Goal: Task Accomplishment & Management: Manage account settings

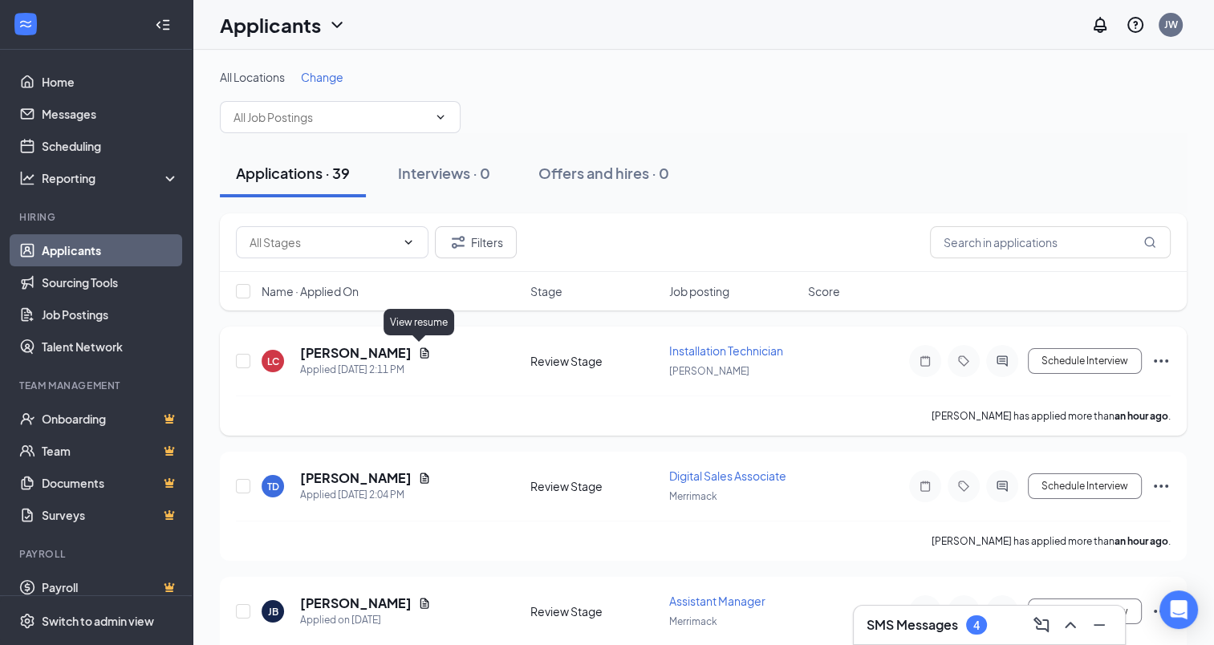
click at [418, 350] on icon "Document" at bounding box center [424, 353] width 13 height 13
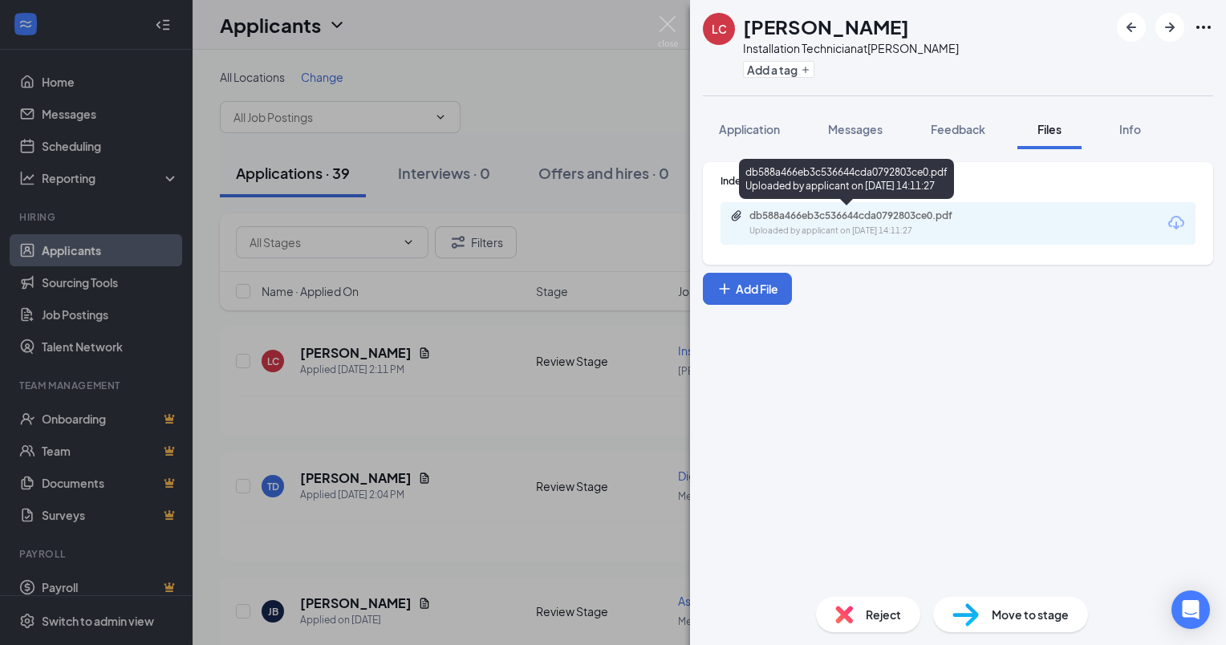
click at [855, 230] on div "Uploaded by applicant on [DATE] 14:11:27" at bounding box center [870, 231] width 241 height 13
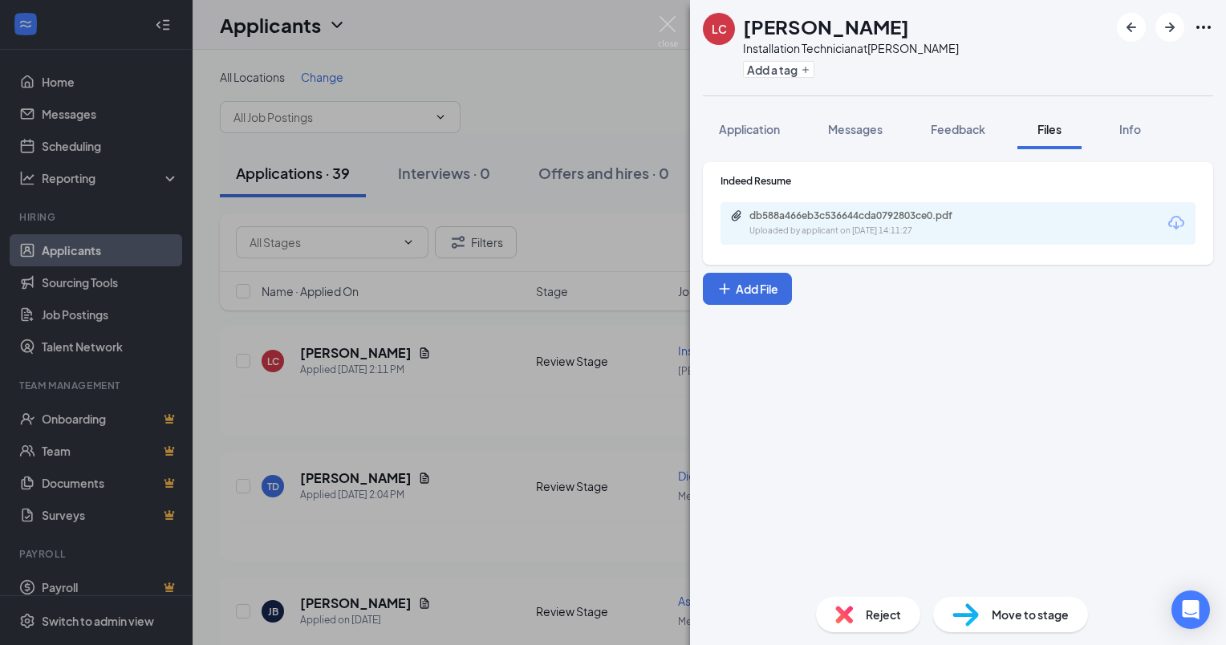
click at [348, 315] on div "[PERSON_NAME] Installation Technician at [PERSON_NAME] Add a tag Application Me…" at bounding box center [613, 322] width 1226 height 645
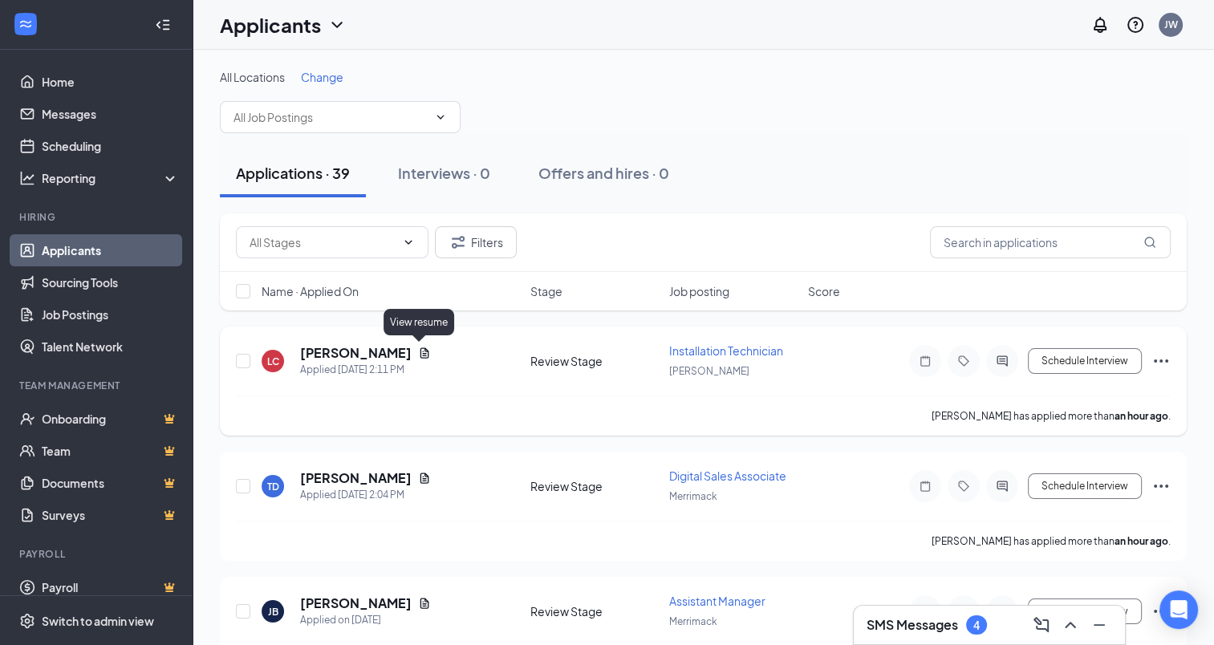
click at [421, 353] on icon "Document" at bounding box center [424, 353] width 13 height 13
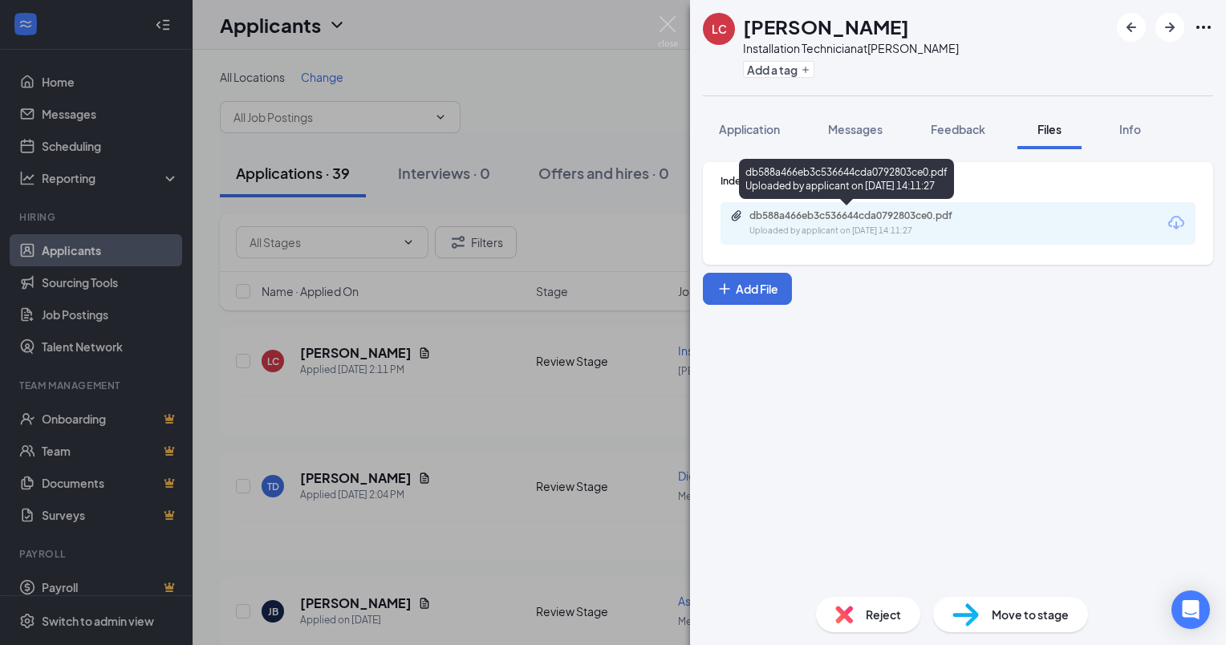
click at [796, 223] on div "db588a466eb3c536644cda0792803ce0.pdf Uploaded by applicant on [DATE] 14:11:27" at bounding box center [860, 223] width 260 height 28
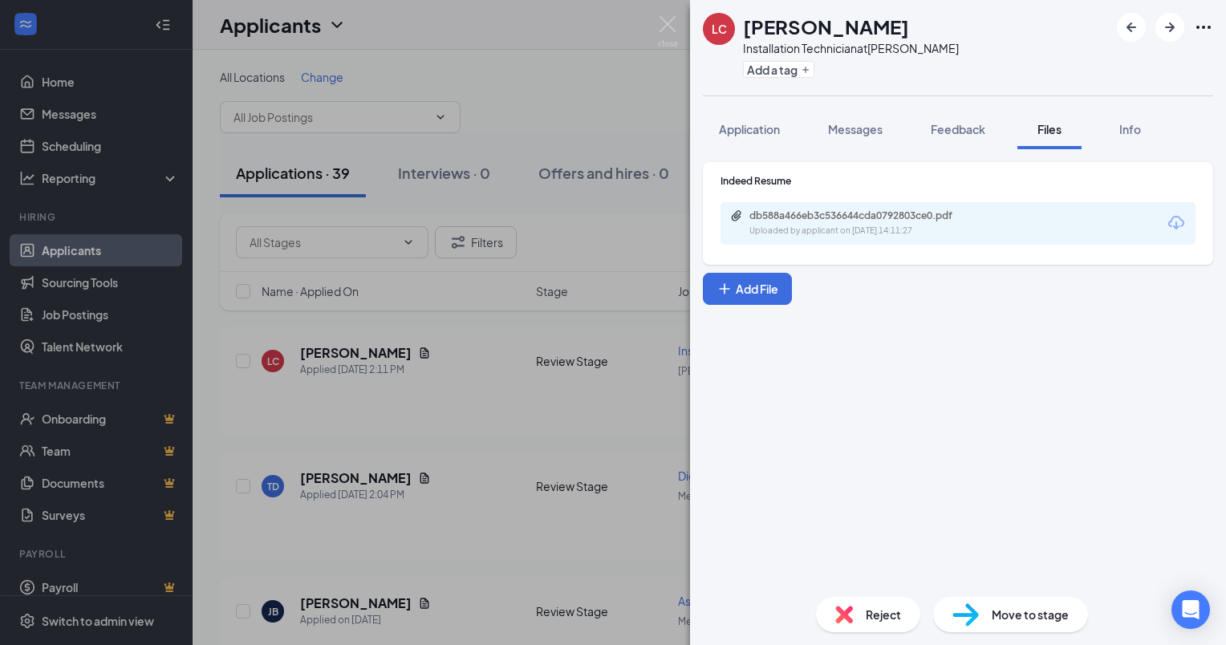
click at [473, 410] on div "[PERSON_NAME] Installation Technician at [PERSON_NAME] Add a tag Application Me…" at bounding box center [613, 322] width 1226 height 645
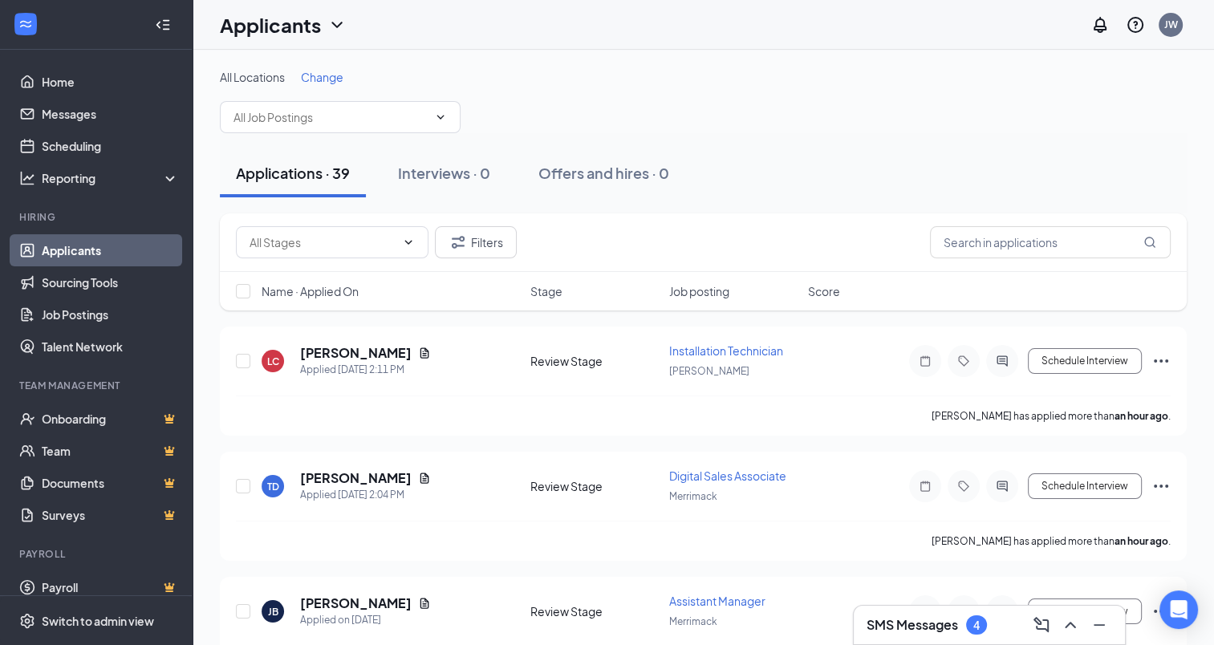
click at [657, 224] on div "Filters" at bounding box center [703, 243] width 967 height 59
click at [738, 174] on div "Applications · 39 Interviews · 0 Offers and hires · 0" at bounding box center [703, 173] width 967 height 48
click at [424, 352] on icon "Document" at bounding box center [424, 353] width 13 height 13
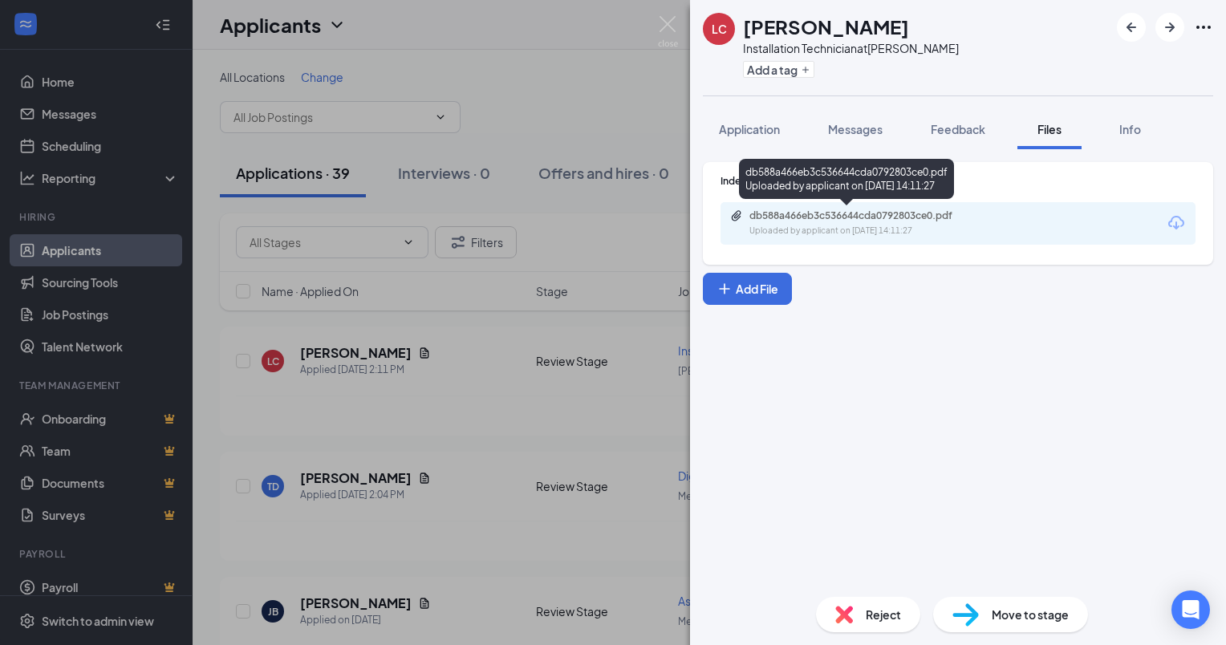
click at [913, 225] on div "Uploaded by applicant on [DATE] 14:11:27" at bounding box center [870, 231] width 241 height 13
